Goal: Task Accomplishment & Management: Use online tool/utility

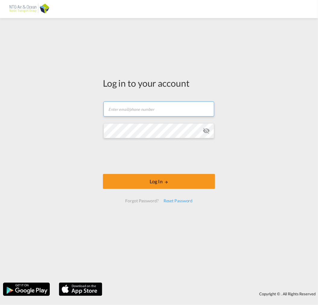
type input "[EMAIL_ADDRESS][DOMAIN_NAME]"
click at [147, 172] on form "[EMAIL_ADDRESS][DOMAIN_NAME] Email field is required Password field is required…" at bounding box center [159, 151] width 112 height 113
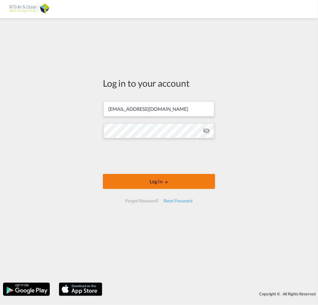
click at [144, 181] on button "Log In" at bounding box center [159, 181] width 112 height 15
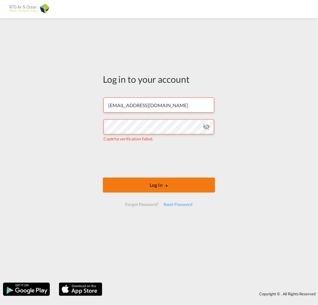
click at [134, 182] on button "Log In" at bounding box center [159, 185] width 112 height 15
